Goal: Task Accomplishment & Management: Manage account settings

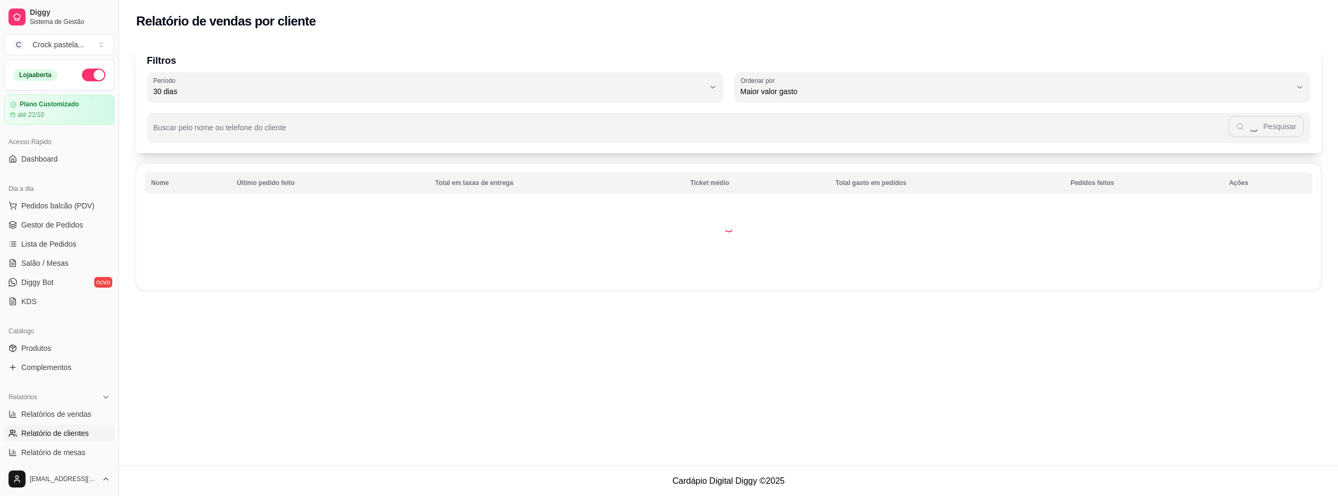
select select "30"
select select "HIGHEST_TOTAL_SPENT_WITH_ORDERS"
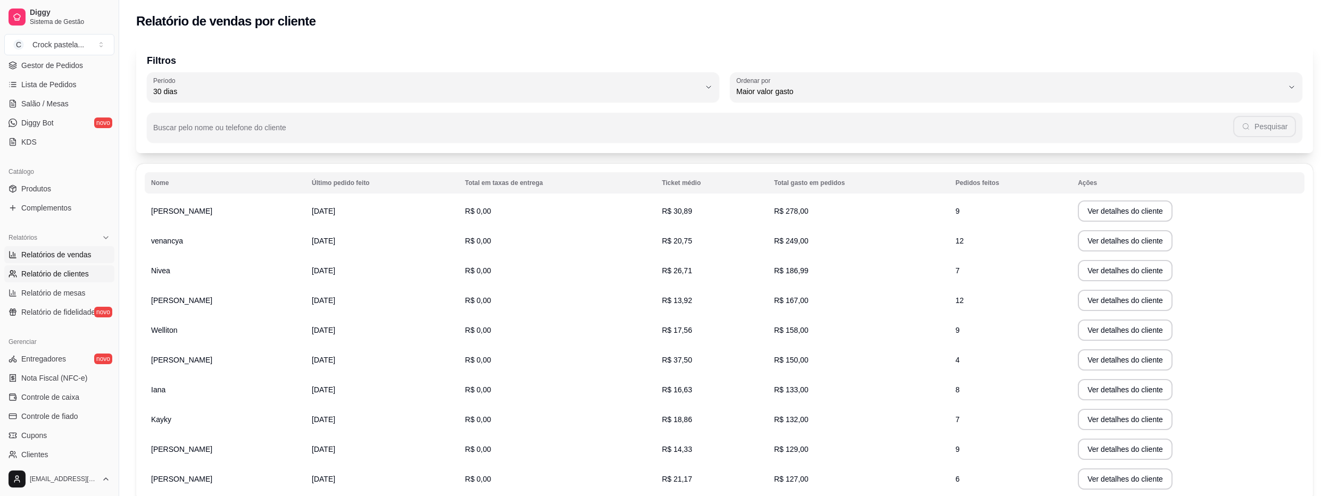
click at [72, 251] on span "Relatórios de vendas" at bounding box center [56, 254] width 70 height 11
select select "ALL"
select select "0"
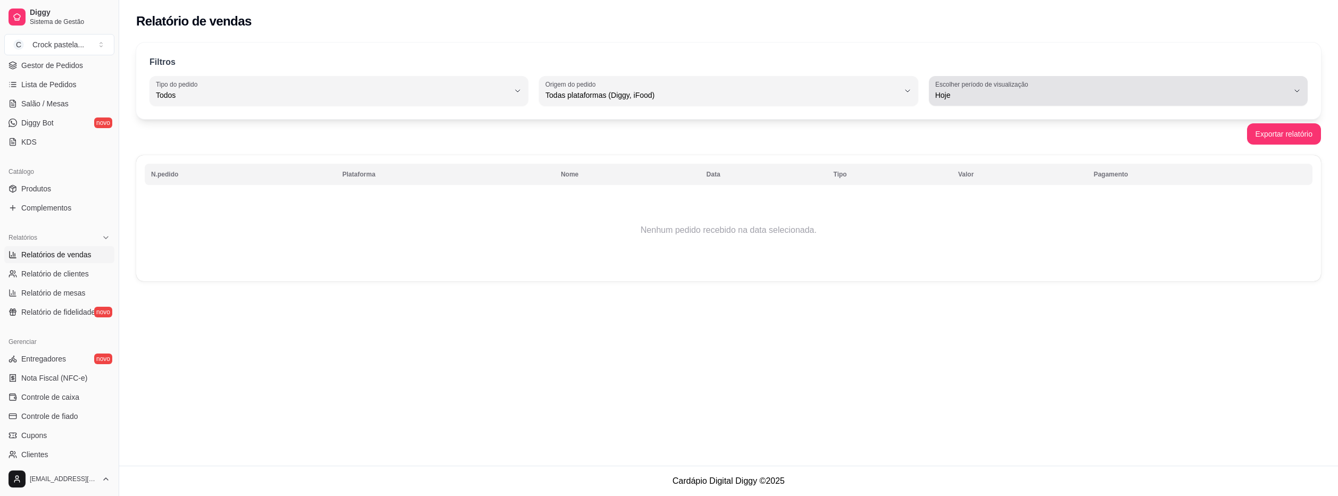
click at [1019, 98] on span "Hoje" at bounding box center [1111, 95] width 353 height 11
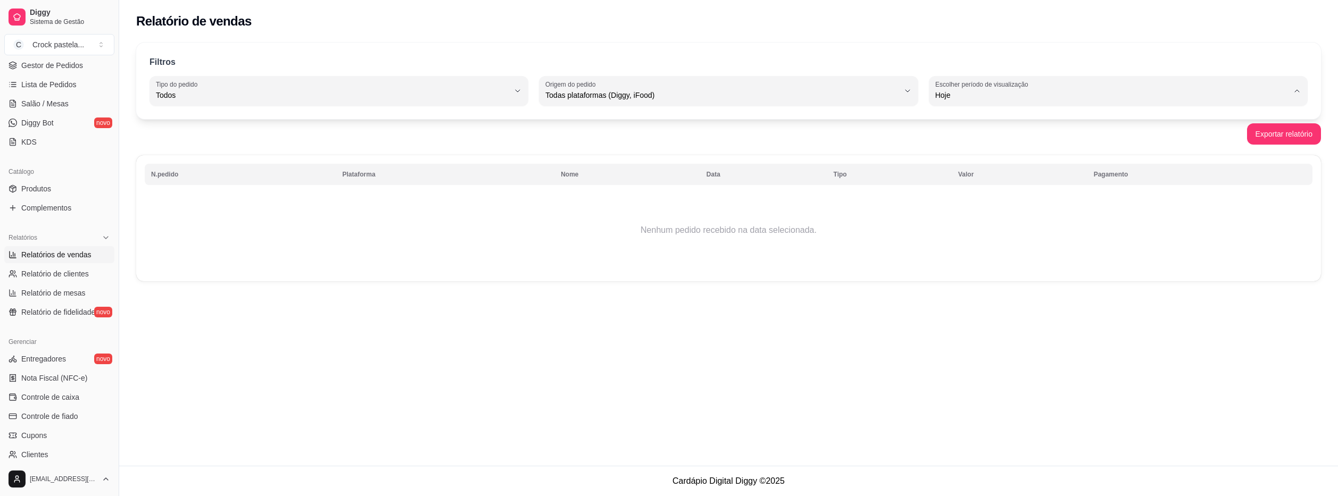
click at [981, 159] on span "7 dias" at bounding box center [1112, 156] width 337 height 10
type input "7"
select select "7"
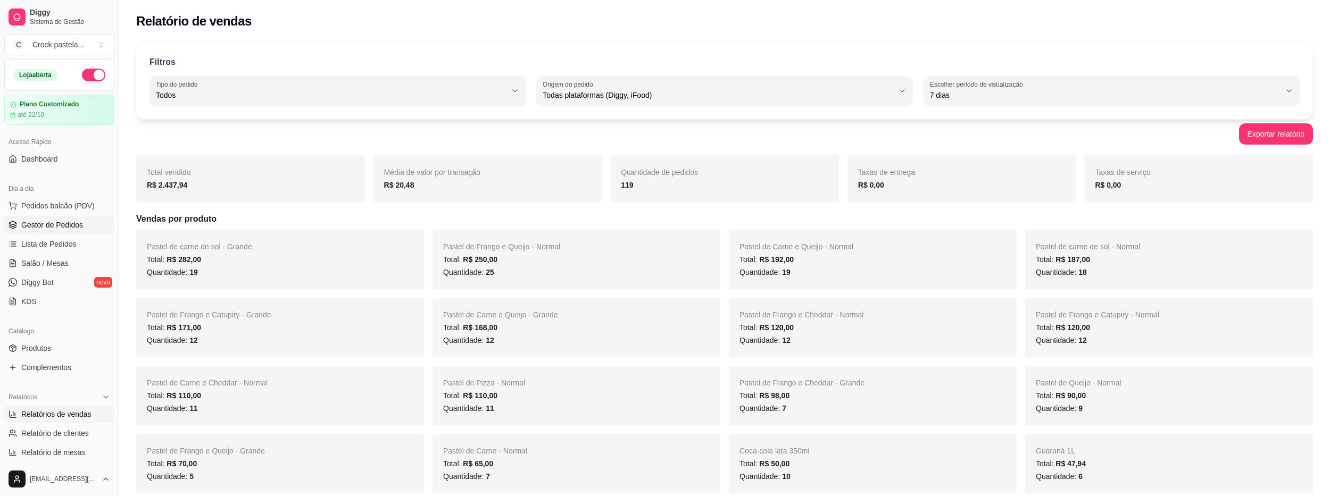
click at [81, 227] on span "Gestor de Pedidos" at bounding box center [52, 225] width 62 height 11
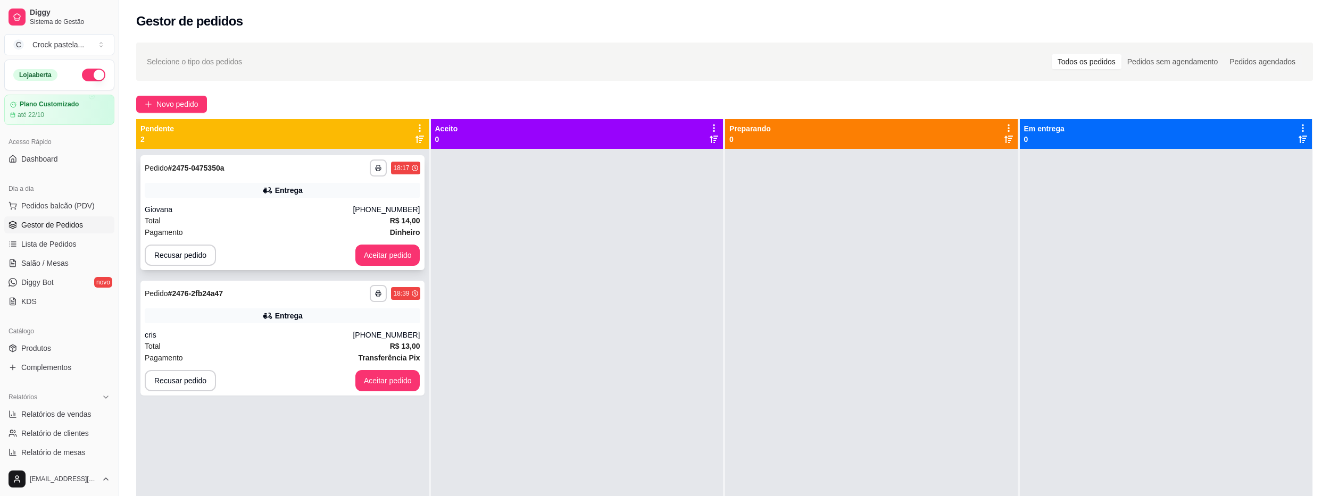
click at [391, 216] on strong "R$ 14,00" at bounding box center [405, 220] width 30 height 9
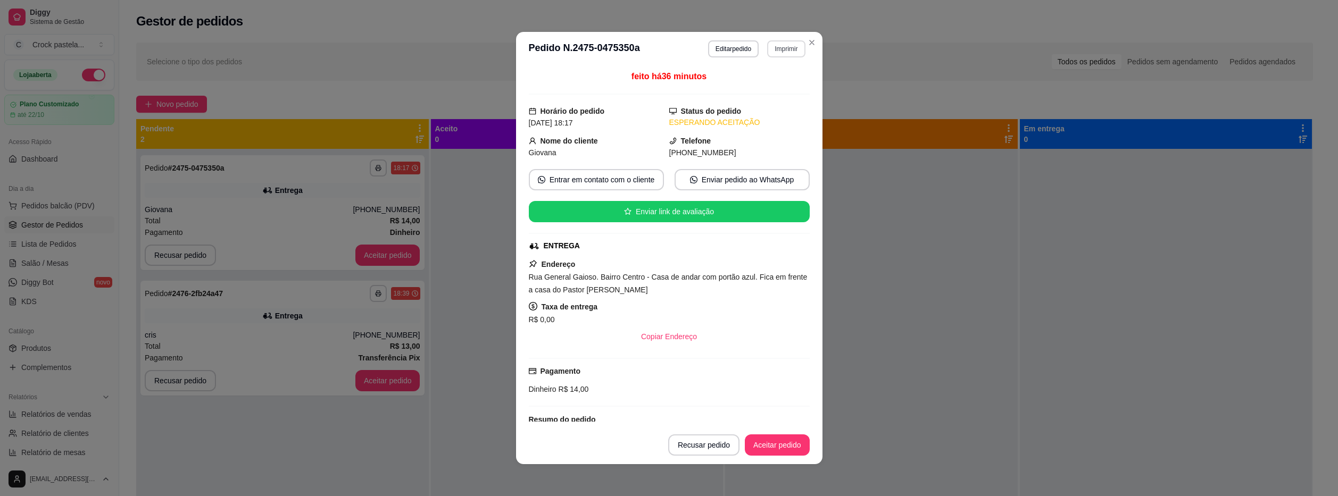
click at [782, 49] on button "Imprimir" at bounding box center [786, 48] width 38 height 17
click at [775, 84] on button "Impressora" at bounding box center [763, 86] width 74 height 16
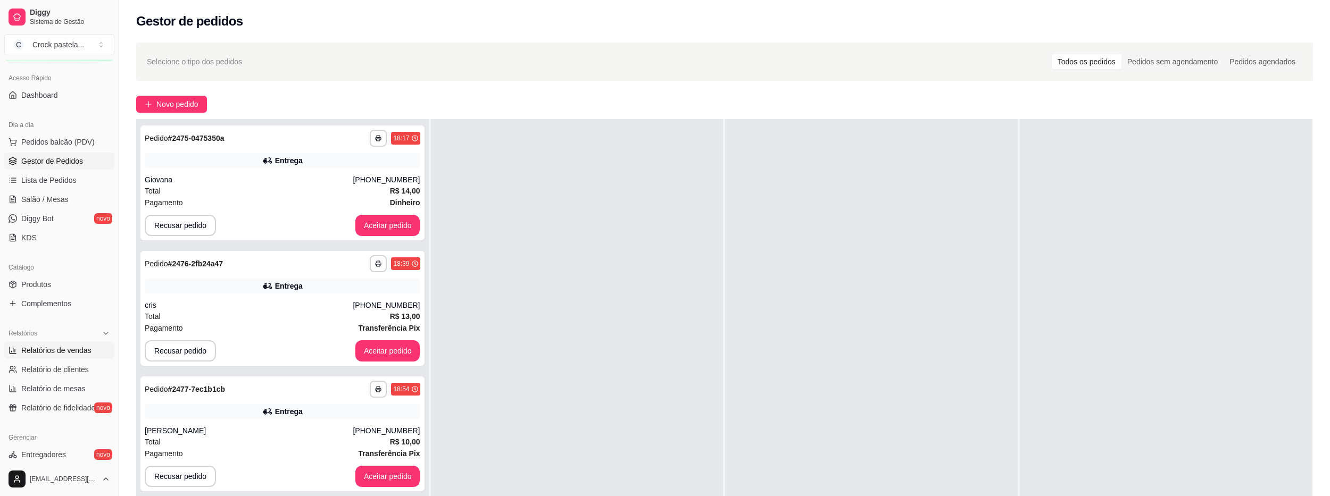
scroll to position [106, 0]
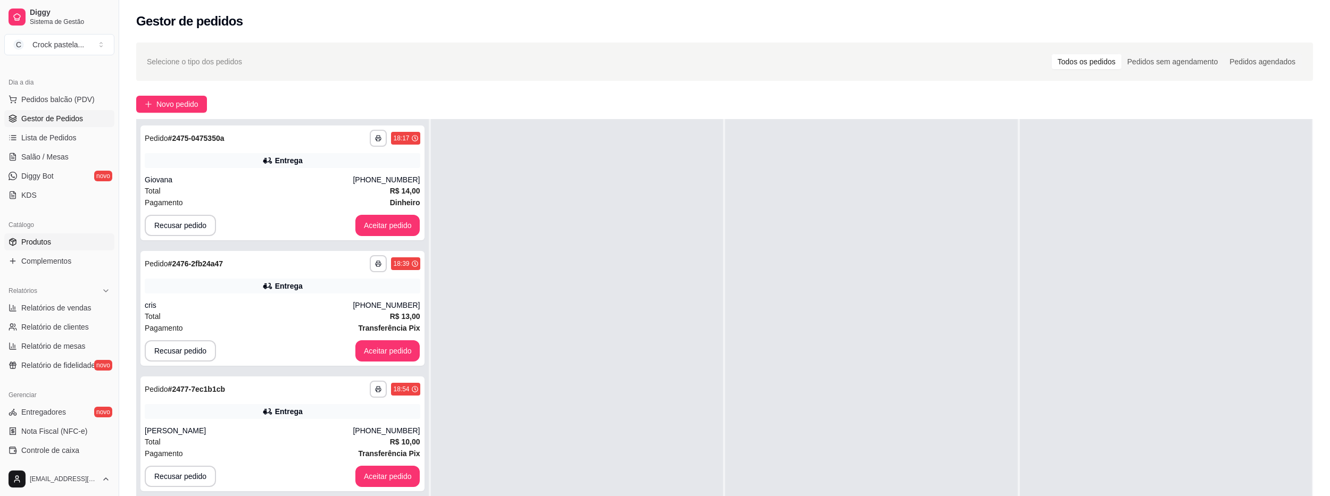
click at [66, 242] on link "Produtos" at bounding box center [59, 242] width 110 height 17
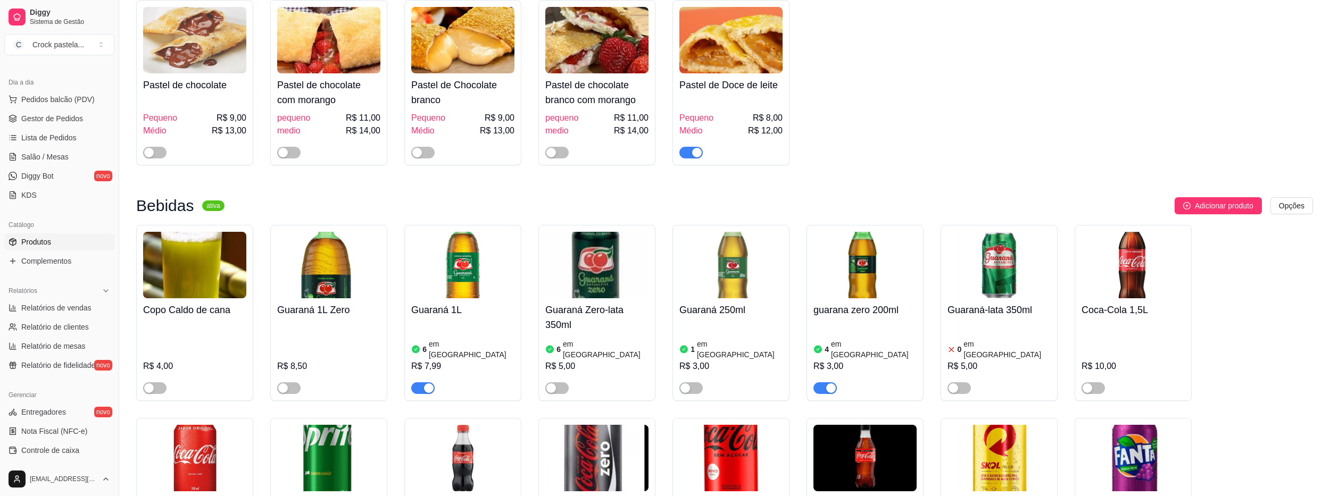
scroll to position [692, 0]
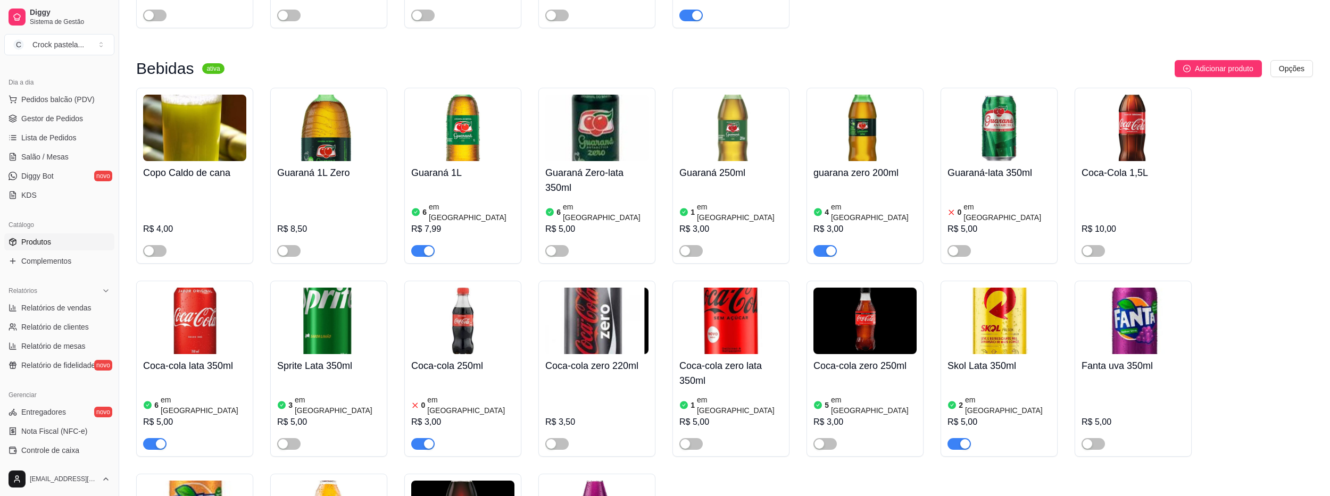
click at [482, 360] on h4 "Coca-cola 250ml" at bounding box center [462, 366] width 103 height 15
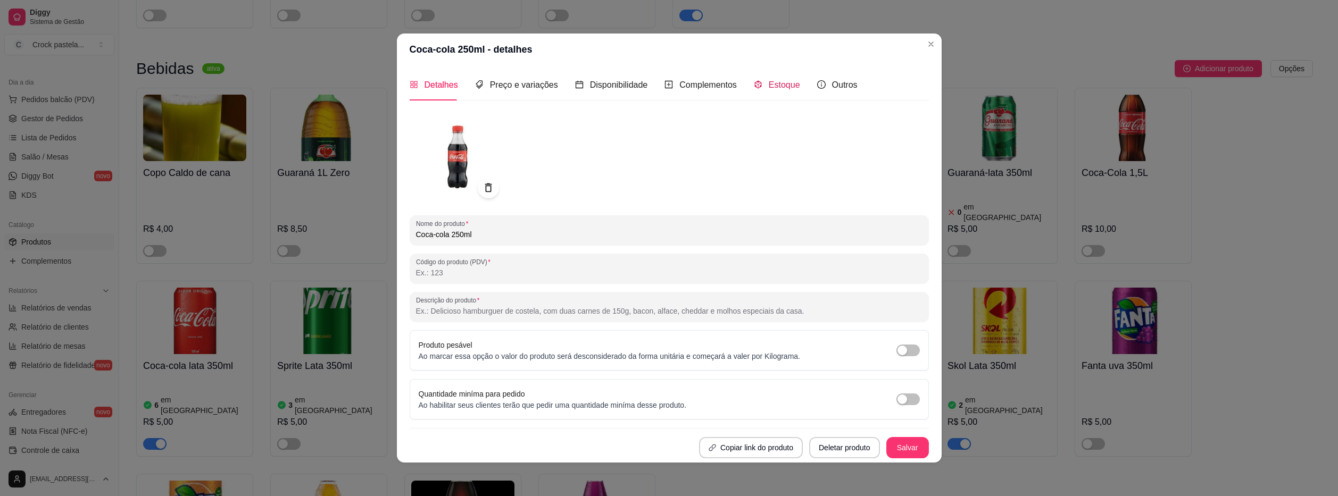
click at [759, 91] on div "Estoque" at bounding box center [777, 84] width 46 height 13
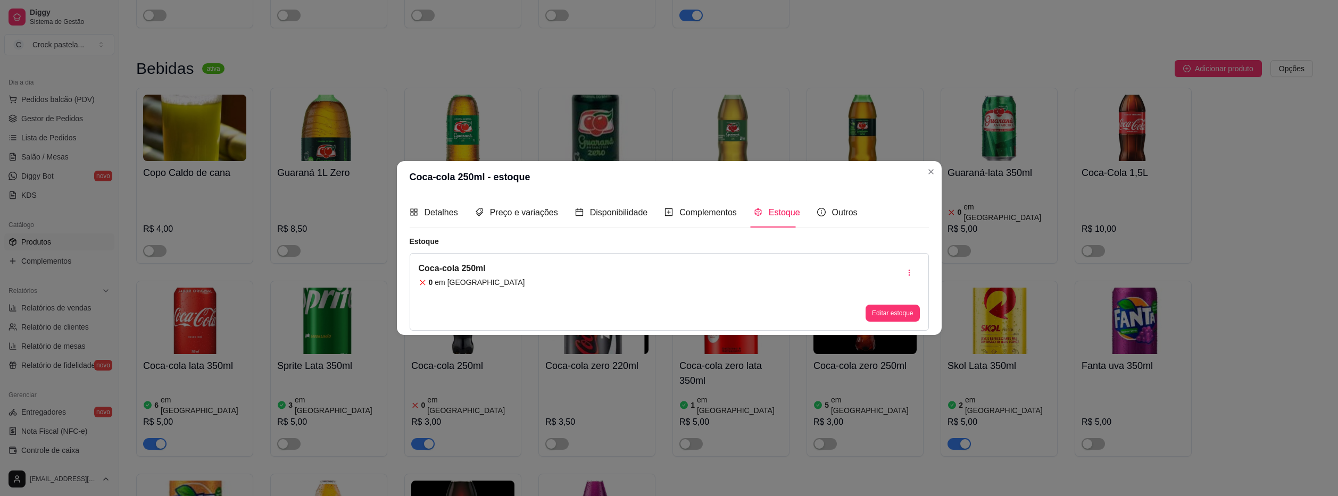
click at [911, 315] on button "Editar estoque" at bounding box center [892, 313] width 54 height 17
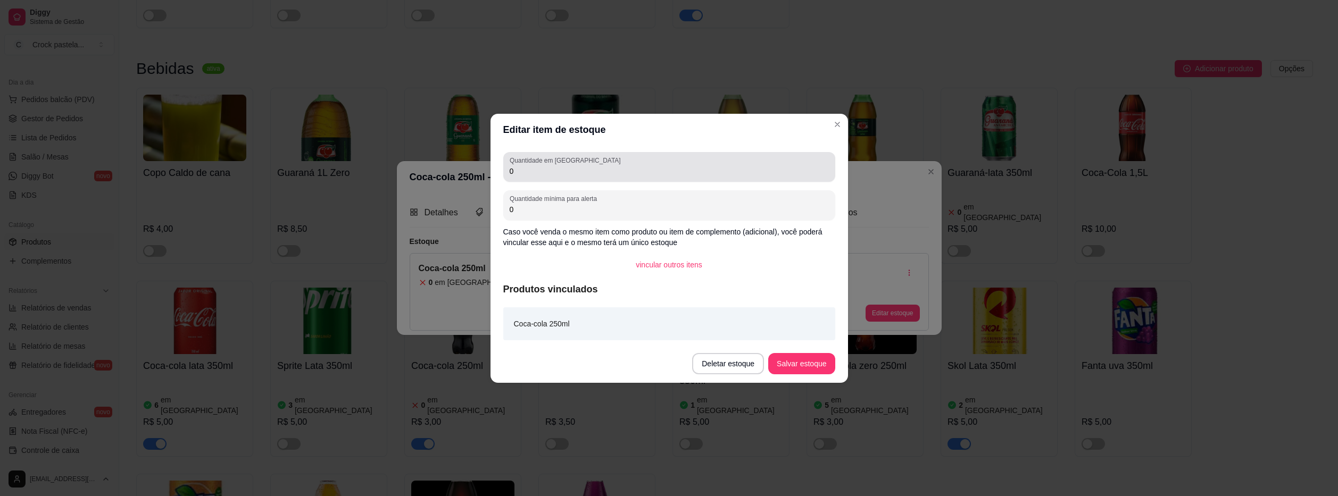
click at [627, 171] on input "0" at bounding box center [669, 171] width 319 height 11
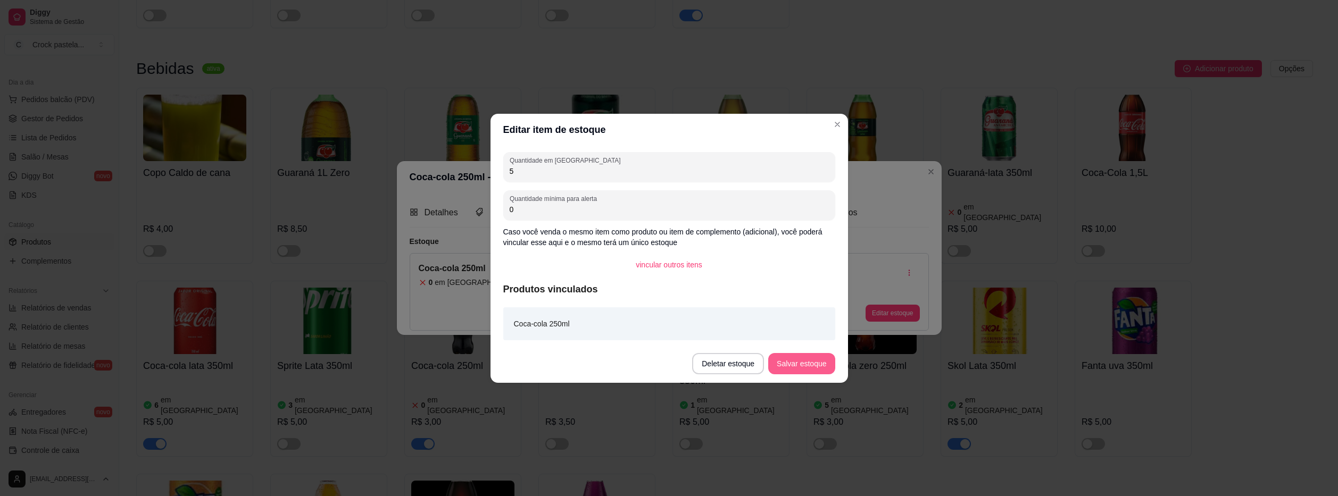
type input "5"
click at [799, 378] on footer "Deletar estoque Salvar estoque" at bounding box center [668, 364] width 357 height 38
click at [811, 363] on button "Salvar estoque" at bounding box center [801, 363] width 66 height 21
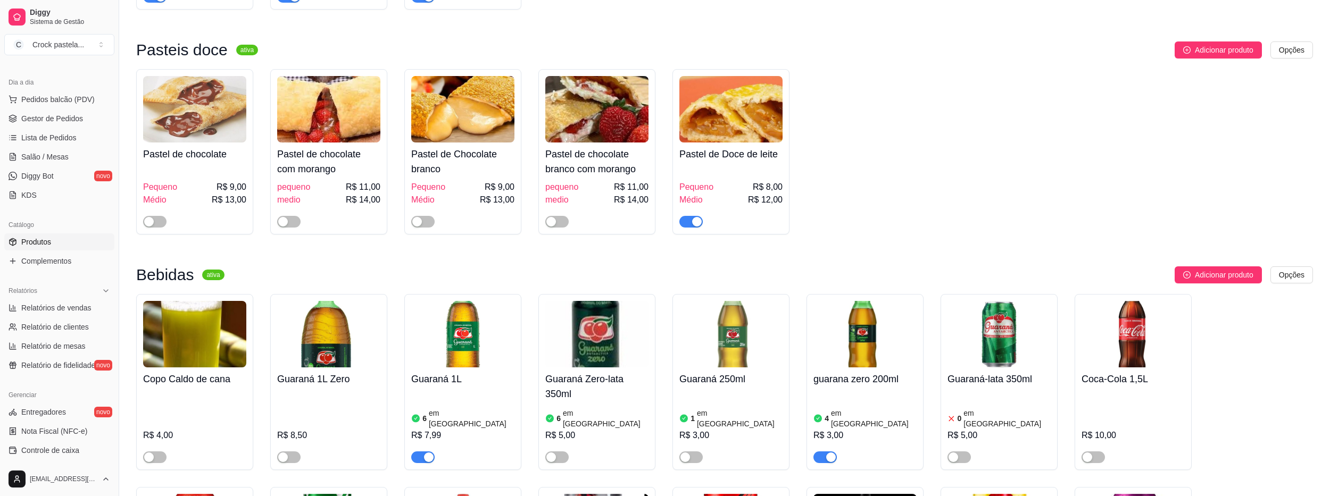
scroll to position [751, 0]
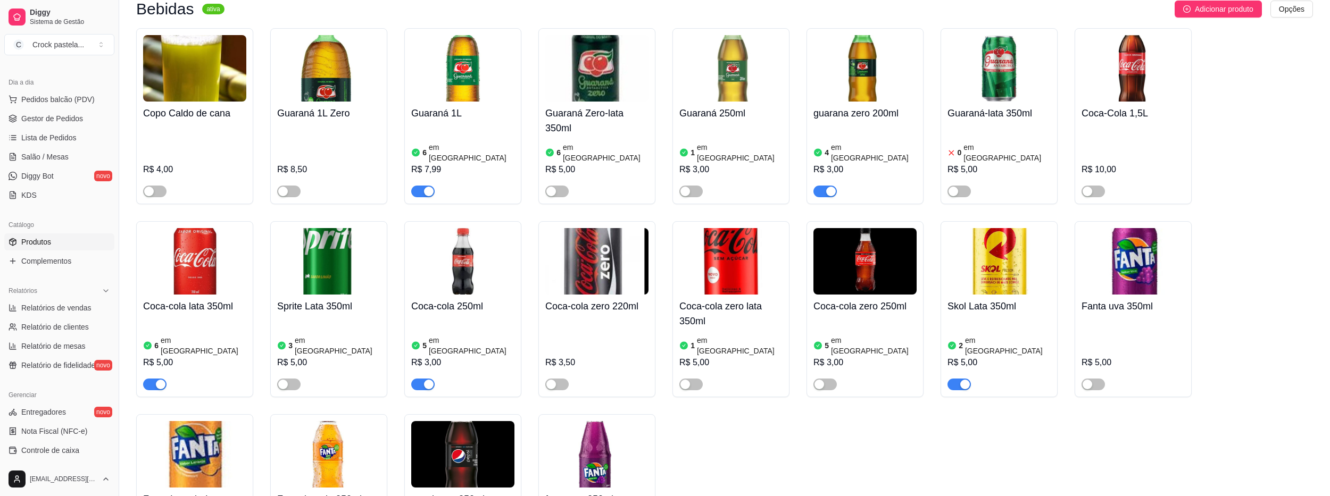
click at [473, 127] on div "6 em estoque R$ 7,99" at bounding box center [462, 161] width 103 height 72
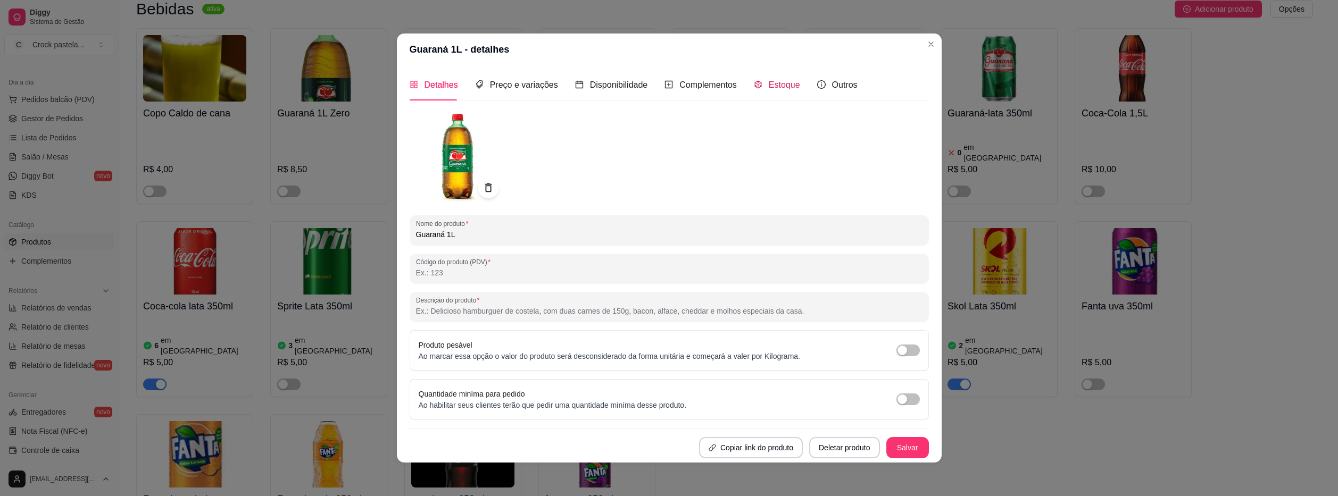
click at [777, 81] on span "Estoque" at bounding box center [784, 84] width 31 height 9
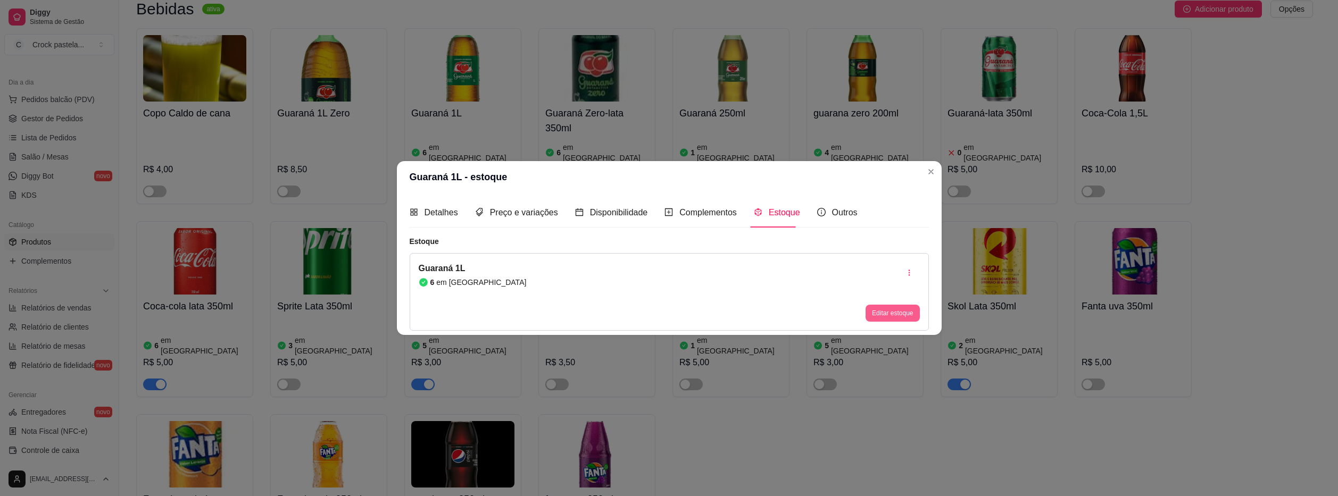
click at [877, 320] on button "Editar estoque" at bounding box center [892, 313] width 54 height 17
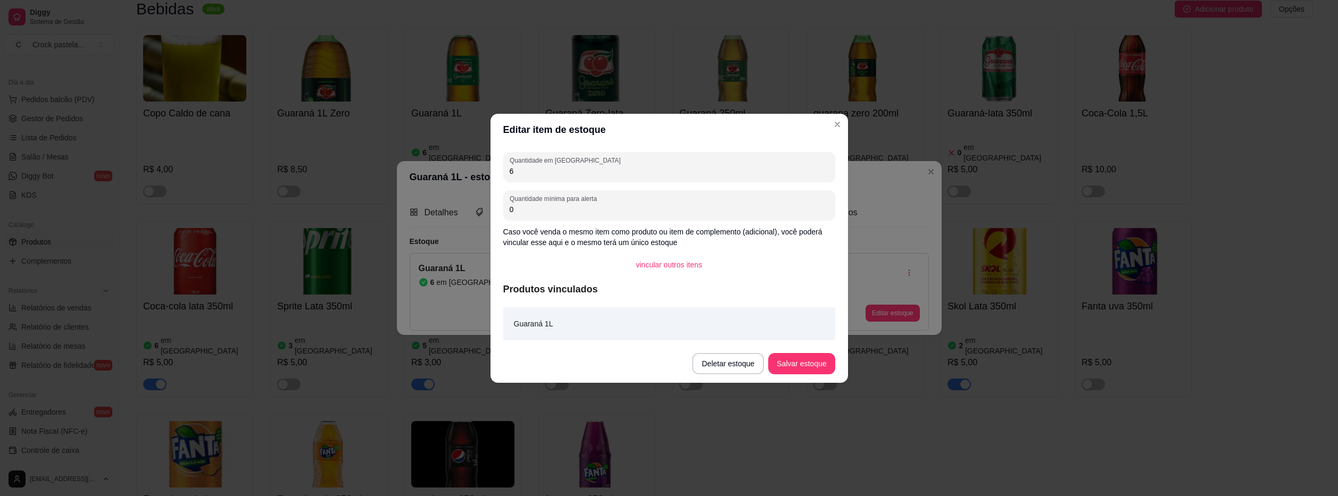
click at [726, 176] on input "6" at bounding box center [669, 171] width 319 height 11
type input "4"
click at [794, 362] on button "Salvar estoque" at bounding box center [801, 363] width 65 height 21
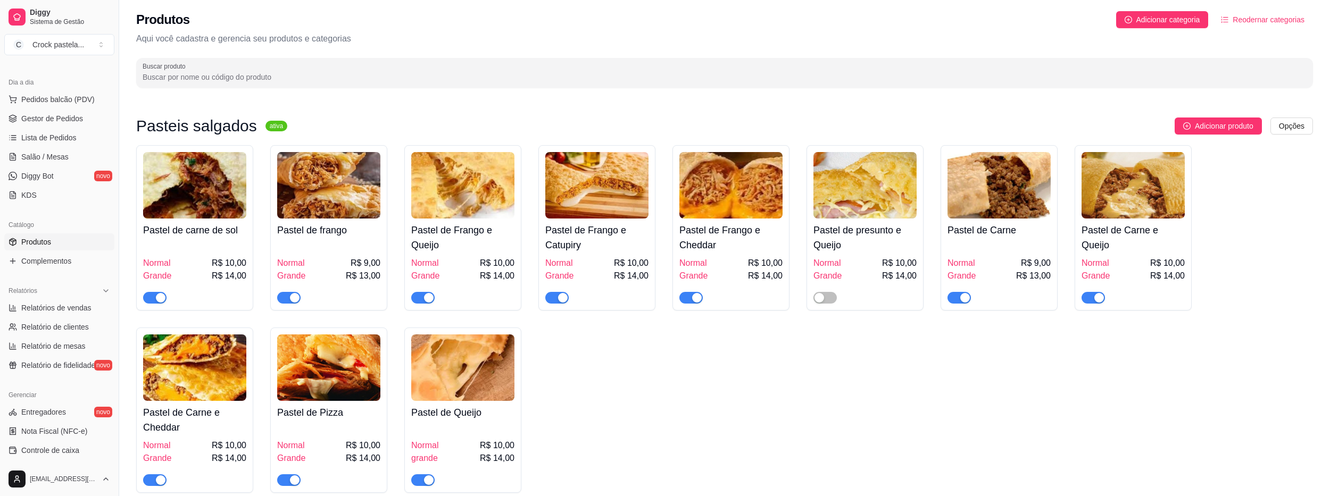
scroll to position [0, 0]
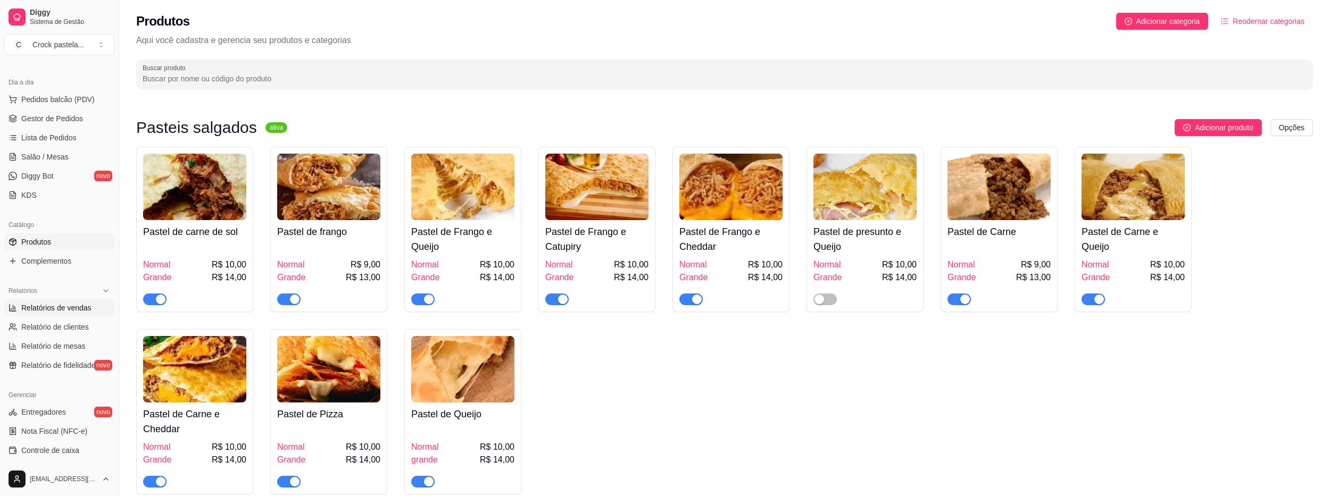
click at [74, 304] on span "Relatórios de vendas" at bounding box center [56, 308] width 70 height 11
select select "ALL"
select select "0"
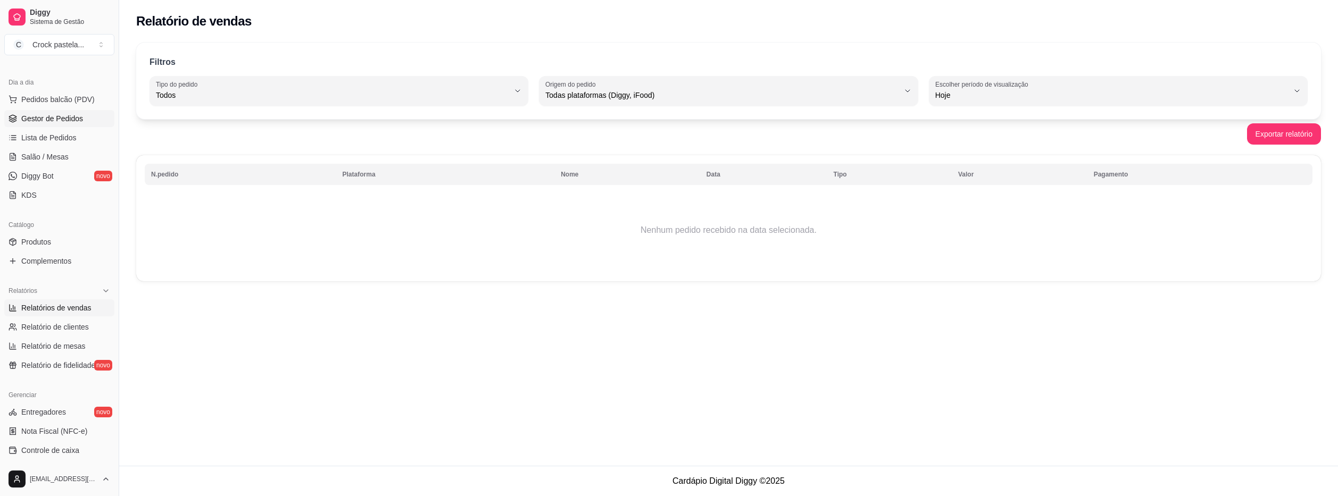
click at [30, 118] on span "Gestor de Pedidos" at bounding box center [52, 118] width 62 height 11
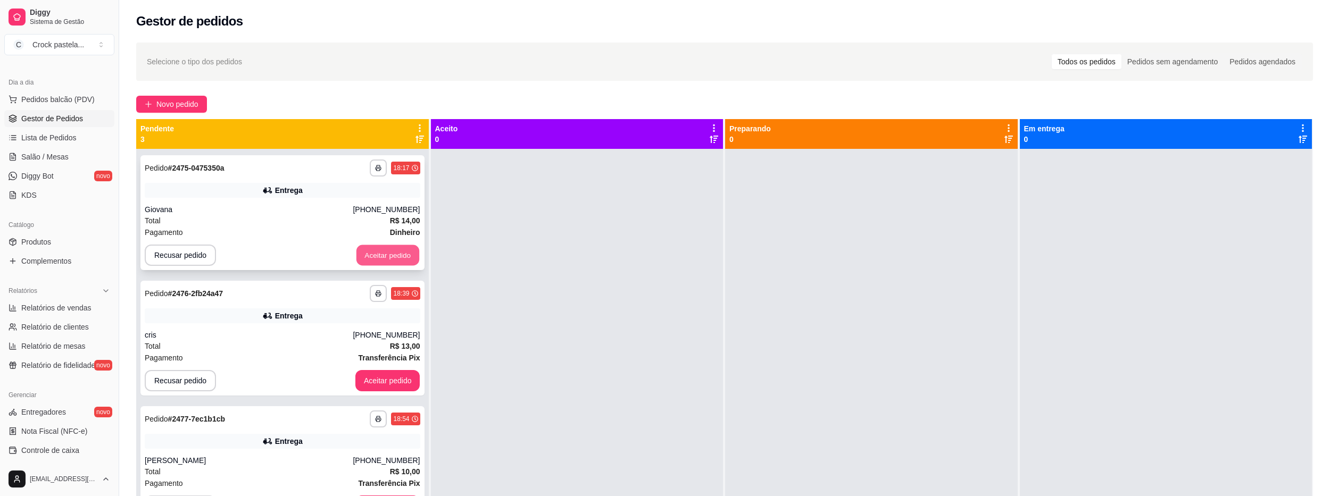
click at [389, 259] on button "Aceitar pedido" at bounding box center [387, 255] width 63 height 21
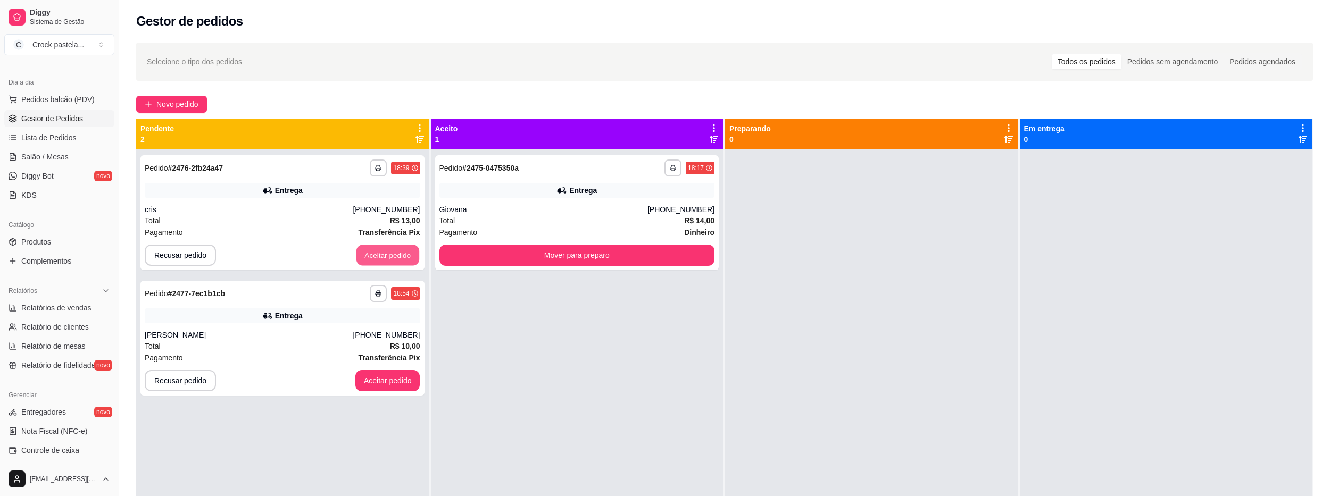
click at [389, 259] on button "Aceitar pedido" at bounding box center [387, 255] width 63 height 21
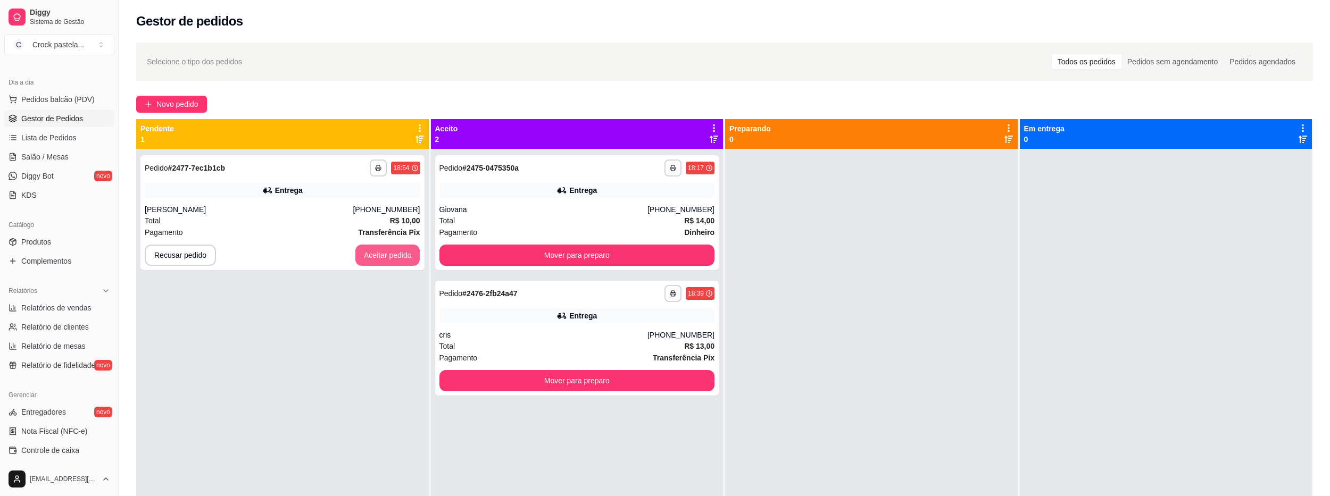
click at [389, 259] on button "Aceitar pedido" at bounding box center [387, 255] width 65 height 21
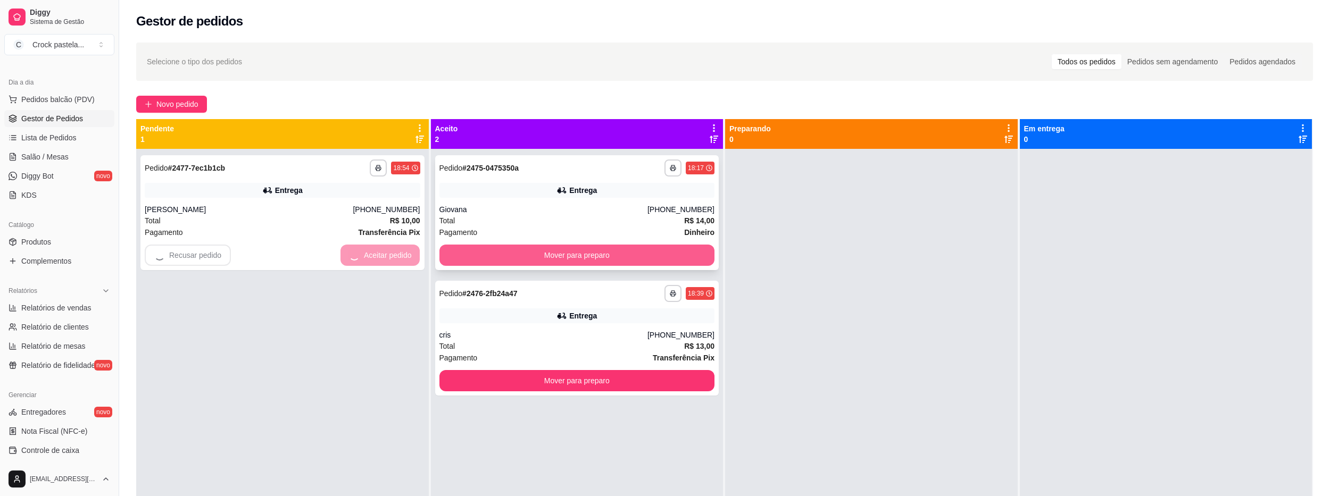
click at [532, 254] on button "Mover para preparo" at bounding box center [577, 255] width 276 height 21
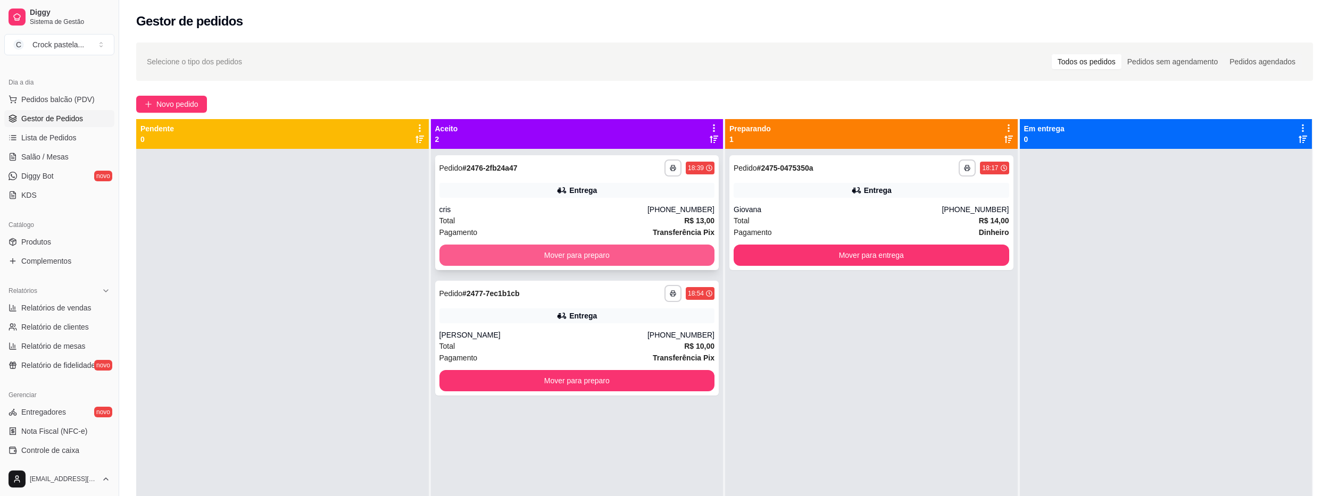
click at [679, 251] on button "Mover para preparo" at bounding box center [577, 255] width 276 height 21
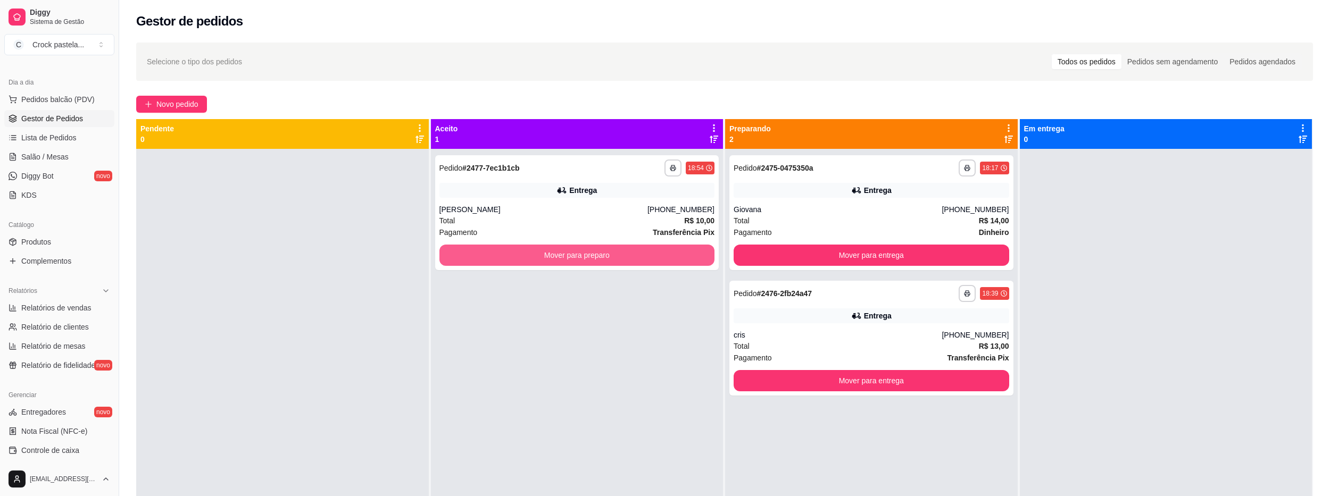
click at [679, 251] on button "Mover para preparo" at bounding box center [577, 255] width 276 height 21
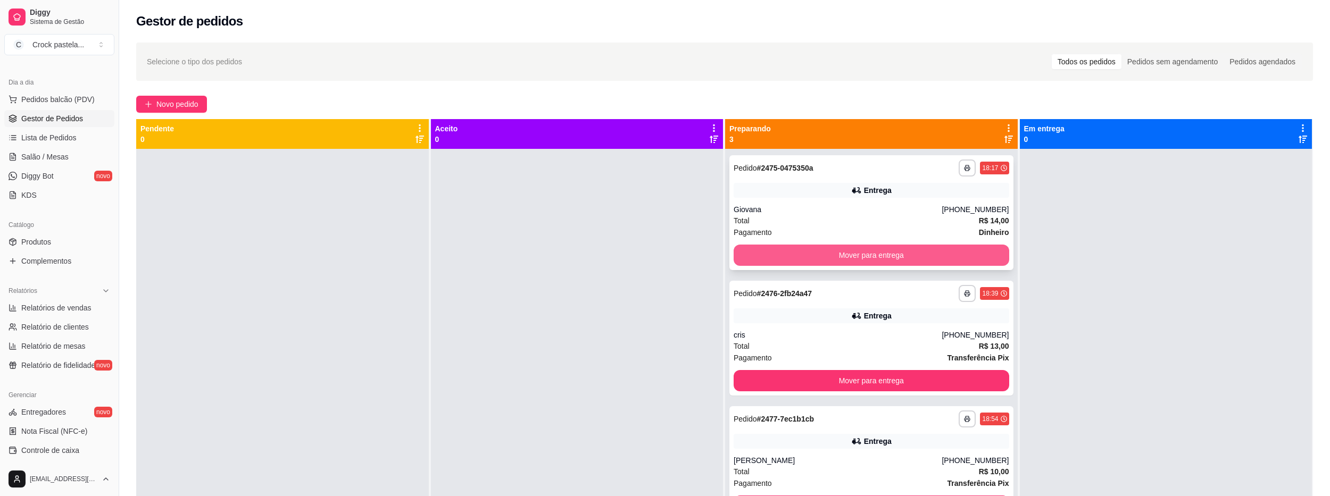
click at [947, 246] on button "Mover para entrega" at bounding box center [872, 255] width 276 height 21
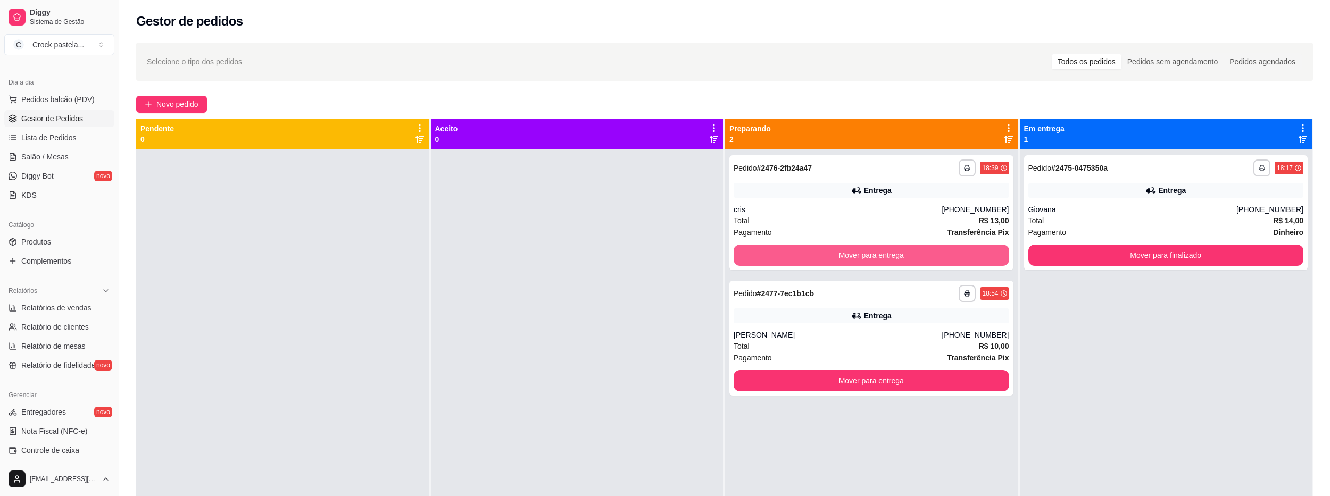
click at [947, 246] on button "Mover para entrega" at bounding box center [872, 255] width 276 height 21
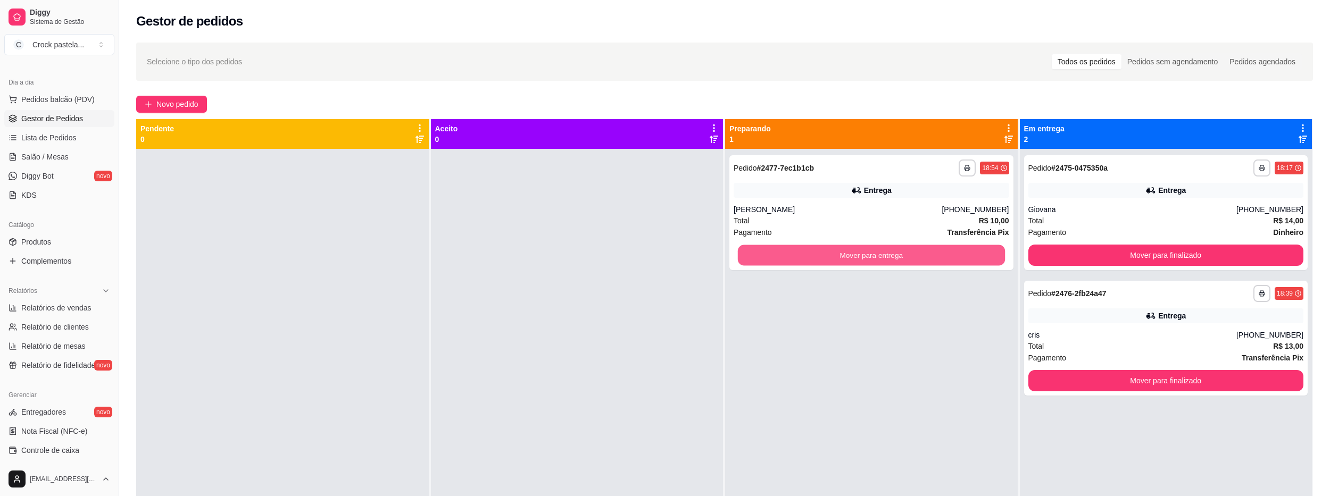
click at [947, 246] on button "Mover para entrega" at bounding box center [871, 255] width 267 height 21
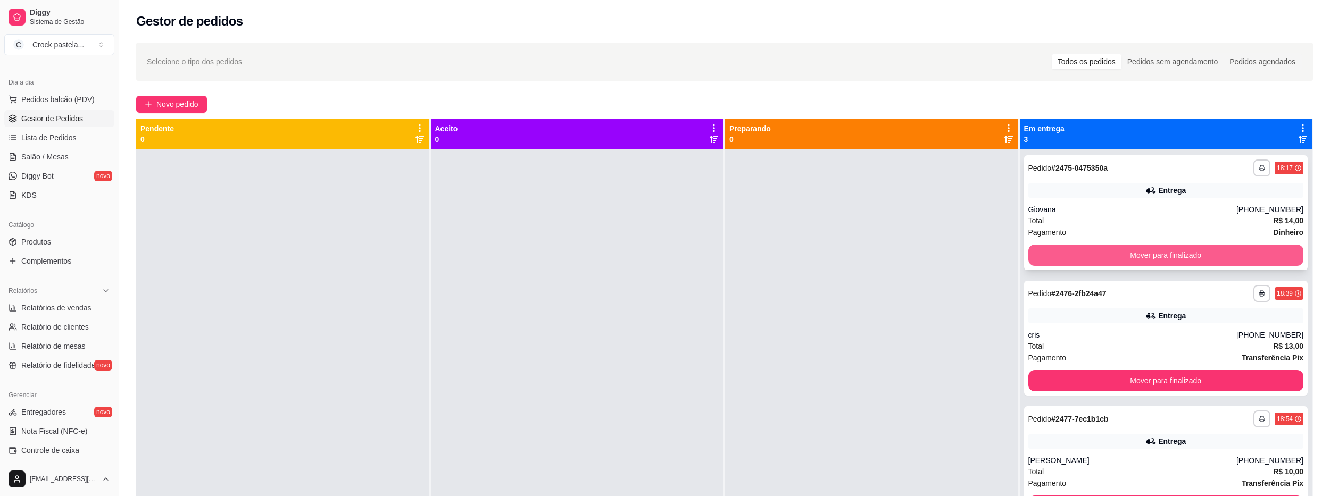
click at [1116, 258] on button "Mover para finalizado" at bounding box center [1166, 255] width 276 height 21
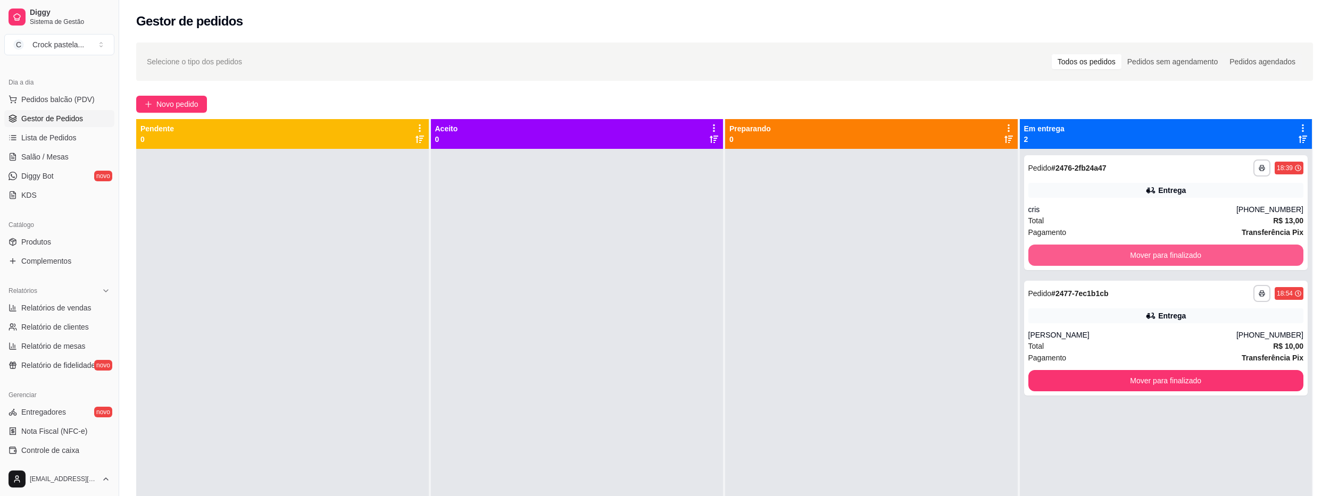
click at [1116, 258] on button "Mover para finalizado" at bounding box center [1166, 255] width 276 height 21
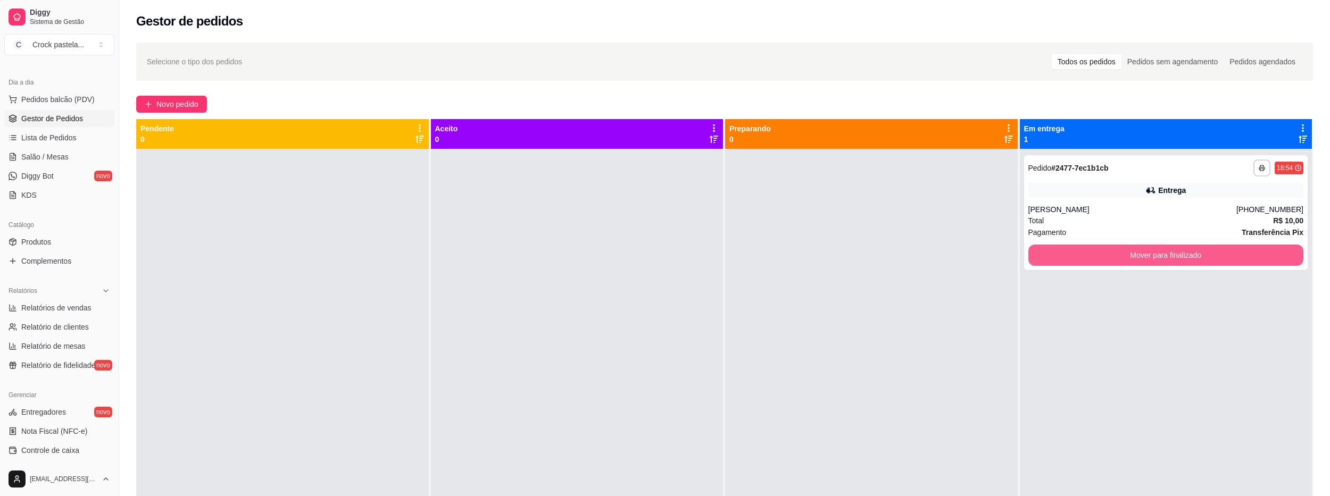
click at [1116, 258] on button "Mover para finalizado" at bounding box center [1166, 255] width 276 height 21
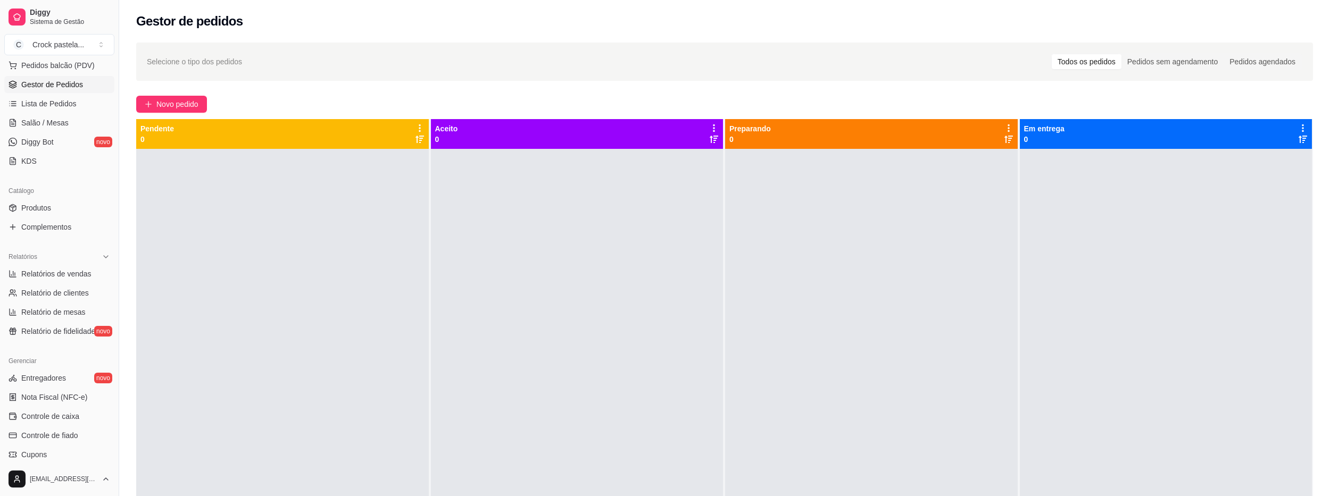
scroll to position [160, 0]
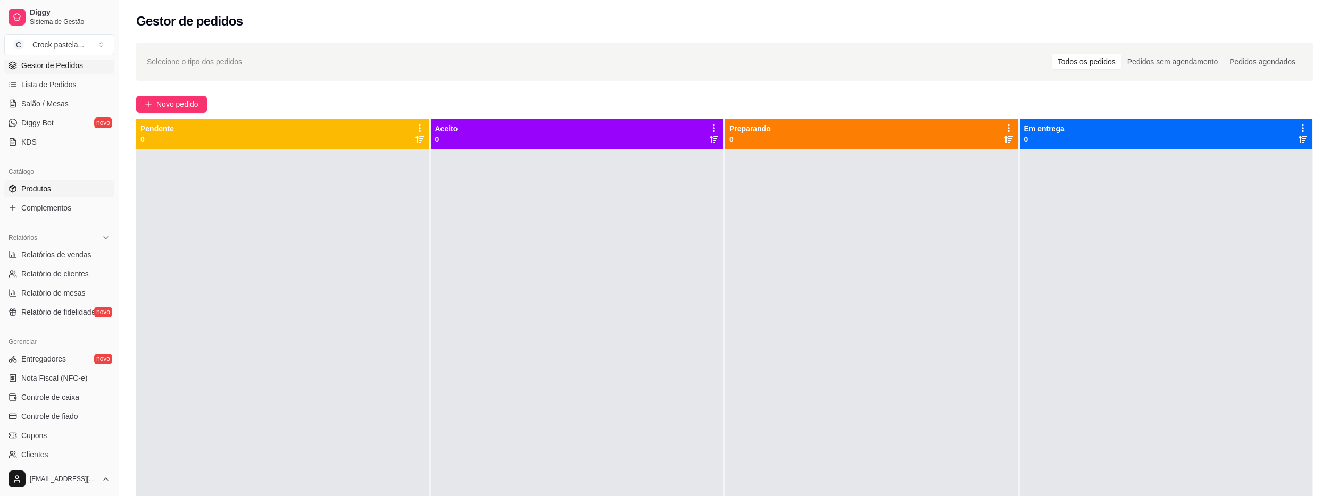
click at [56, 188] on link "Produtos" at bounding box center [59, 188] width 110 height 17
